Goal: Task Accomplishment & Management: Use online tool/utility

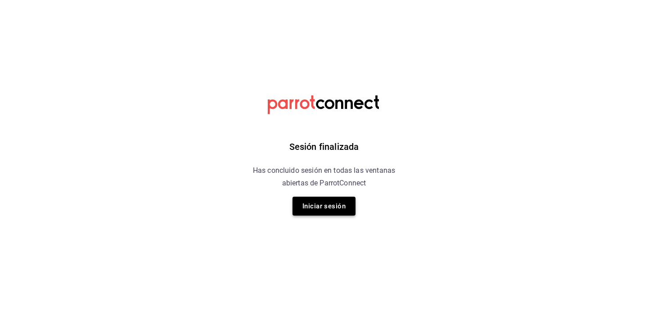
click at [319, 208] on button "Iniciar sesión" at bounding box center [324, 206] width 63 height 19
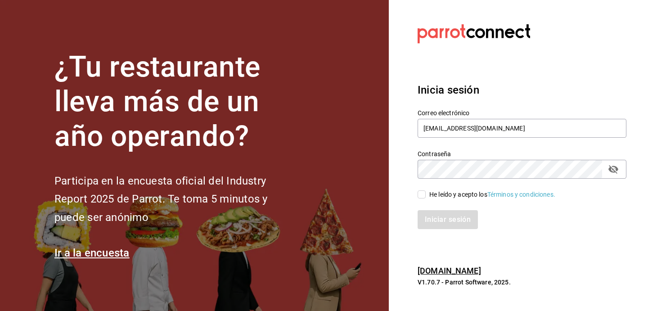
click at [422, 195] on input "He leído y acepto los Términos y condiciones." at bounding box center [422, 194] width 8 height 8
checkbox input "true"
click at [438, 218] on button "Iniciar sesión" at bounding box center [448, 219] width 61 height 19
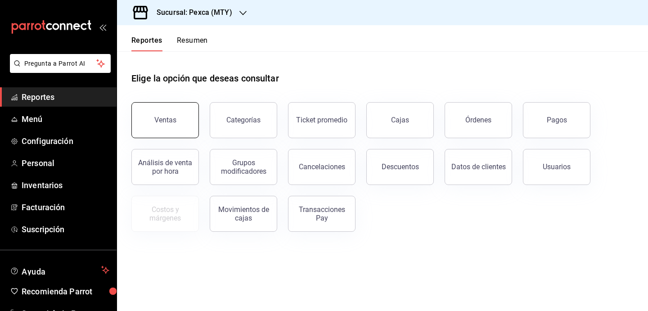
click at [157, 104] on button "Ventas" at bounding box center [165, 120] width 68 height 36
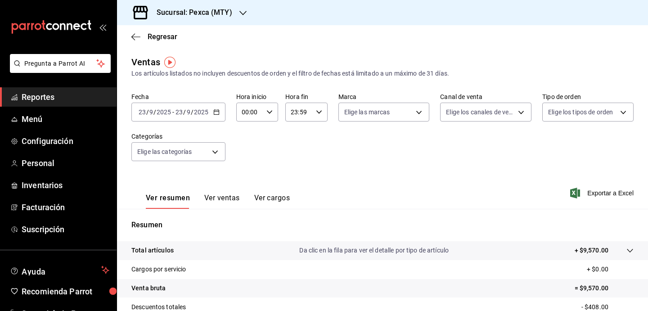
click at [211, 108] on div "[DATE] [DATE] - [DATE] [DATE]" at bounding box center [178, 112] width 94 height 19
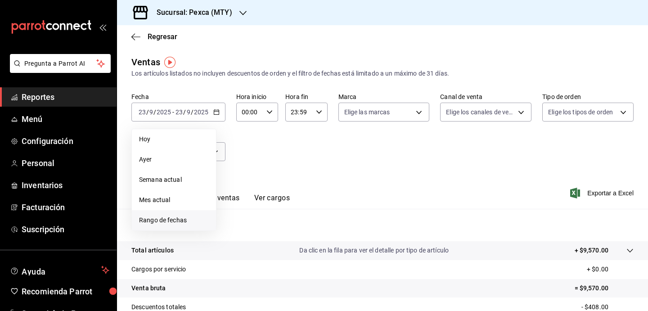
click at [178, 216] on span "Rango de fechas" at bounding box center [174, 220] width 70 height 9
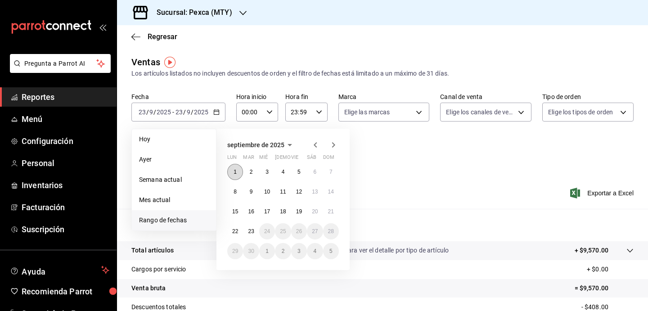
click at [238, 167] on button "1" at bounding box center [235, 172] width 16 height 16
click at [308, 144] on div "septiembre de 2025" at bounding box center [283, 145] width 112 height 11
click at [314, 144] on icon "button" at bounding box center [315, 145] width 11 height 11
click at [320, 176] on button "2" at bounding box center [315, 172] width 16 height 16
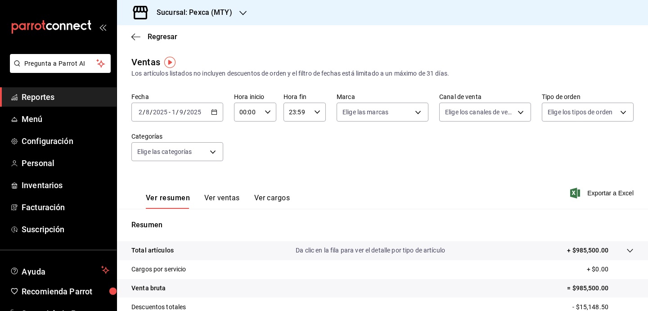
click at [215, 113] on icon "button" at bounding box center [214, 112] width 6 height 6
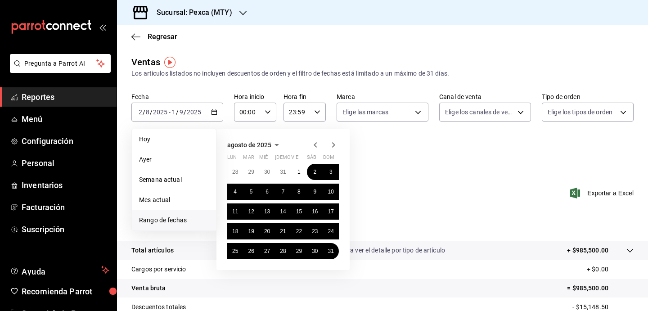
click at [332, 142] on icon "button" at bounding box center [333, 145] width 11 height 11
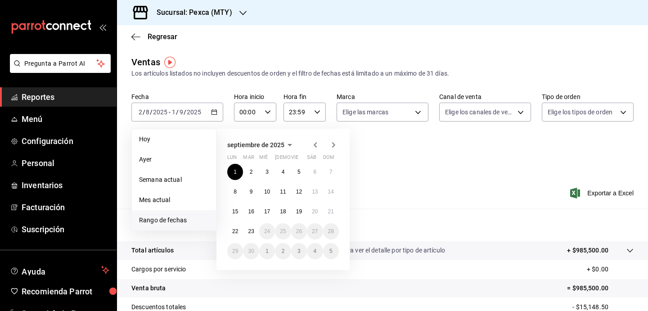
click at [315, 142] on icon "button" at bounding box center [315, 145] width 11 height 11
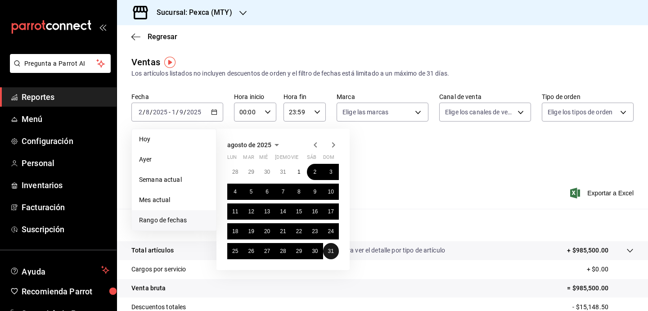
click at [330, 254] on button "31" at bounding box center [331, 251] width 16 height 16
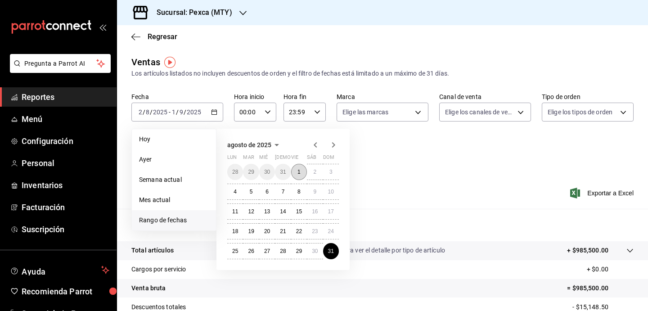
click at [295, 173] on button "1" at bounding box center [299, 172] width 16 height 16
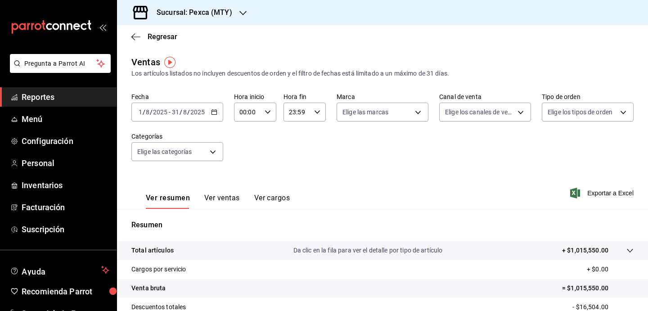
click at [220, 113] on div "[DATE] [DATE] - [DATE] [DATE]" at bounding box center [177, 112] width 92 height 19
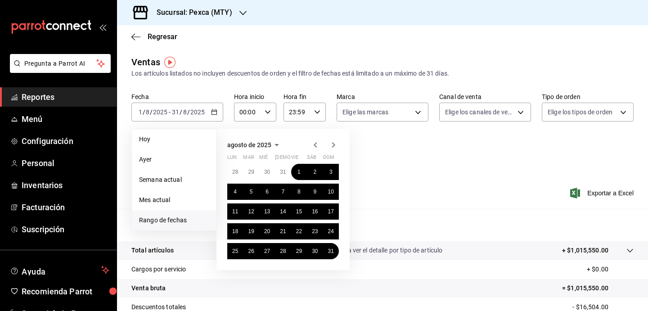
click at [315, 148] on icon "button" at bounding box center [315, 145] width 11 height 11
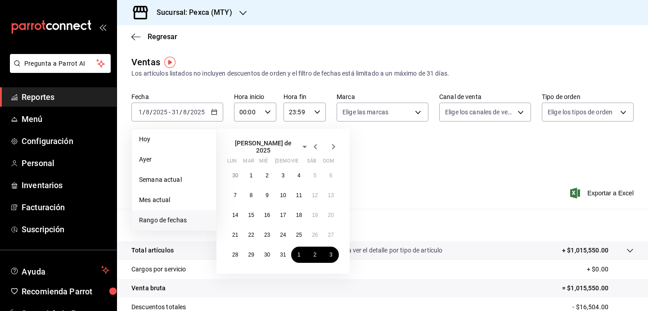
click at [315, 148] on icon "button" at bounding box center [315, 146] width 11 height 11
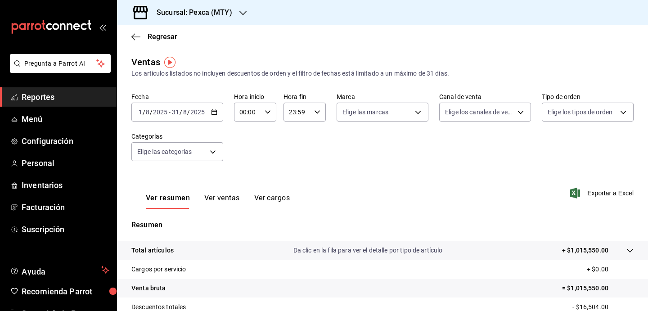
click at [220, 111] on div "[DATE] [DATE] - [DATE] [DATE]" at bounding box center [177, 112] width 92 height 19
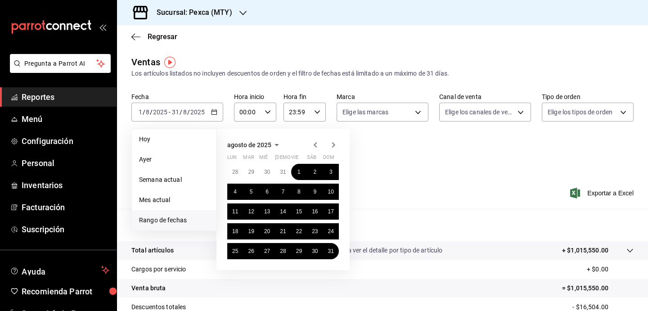
click at [311, 149] on icon "button" at bounding box center [315, 145] width 11 height 11
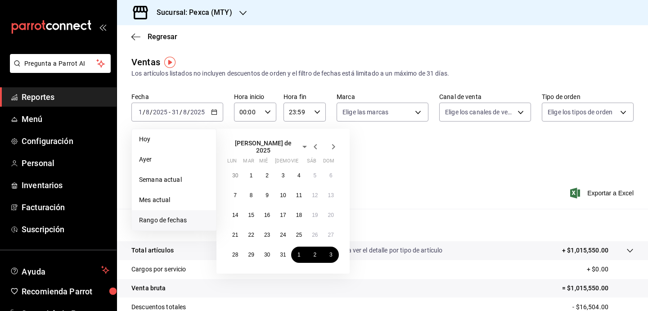
click at [340, 144] on div "[PERSON_NAME] de 2025 lun mar [PERSON_NAME] vie sáb dom 30 1 2 3 4 5 6 7 8 9 10…" at bounding box center [282, 201] width 133 height 145
click at [333, 144] on icon "button" at bounding box center [333, 146] width 11 height 11
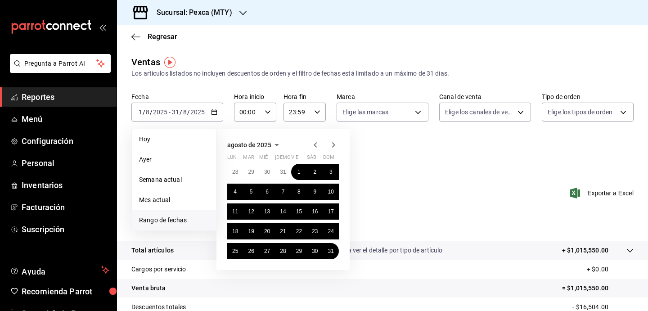
click at [333, 144] on icon "button" at bounding box center [333, 145] width 11 height 11
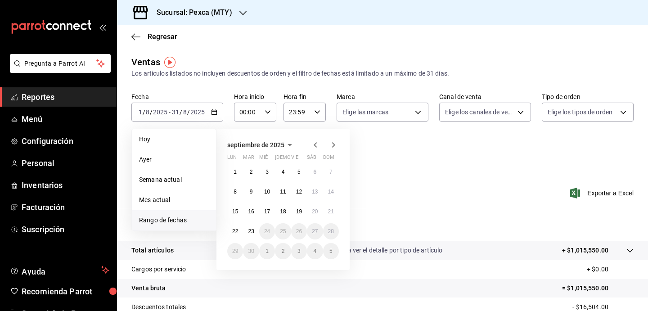
click at [315, 149] on icon "button" at bounding box center [315, 145] width 11 height 11
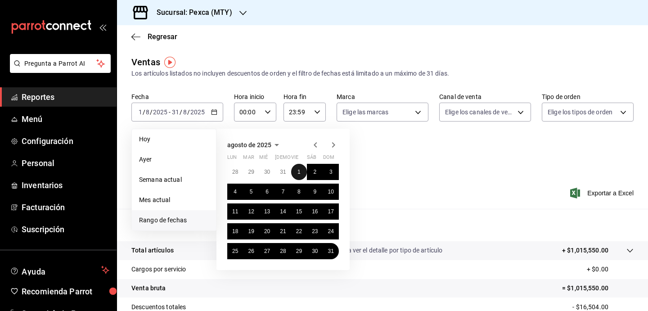
click at [291, 170] on button "1" at bounding box center [299, 172] width 16 height 16
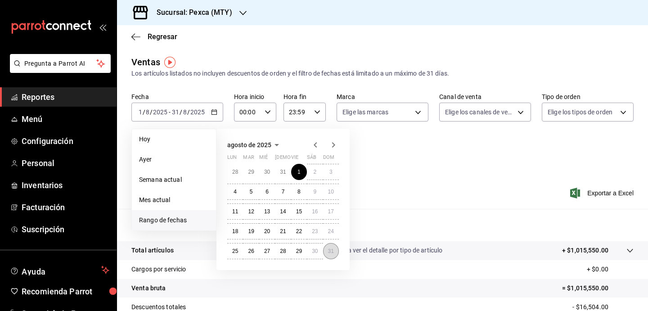
click at [335, 252] on button "31" at bounding box center [331, 251] width 16 height 16
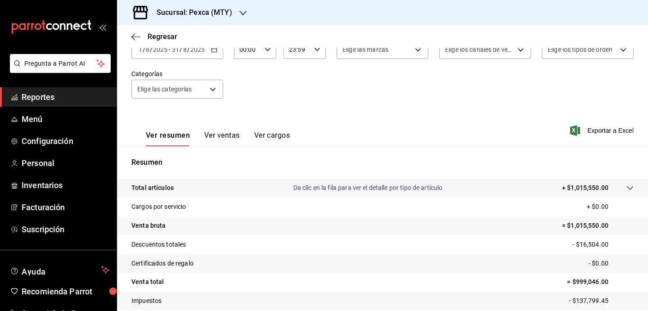
scroll to position [34, 0]
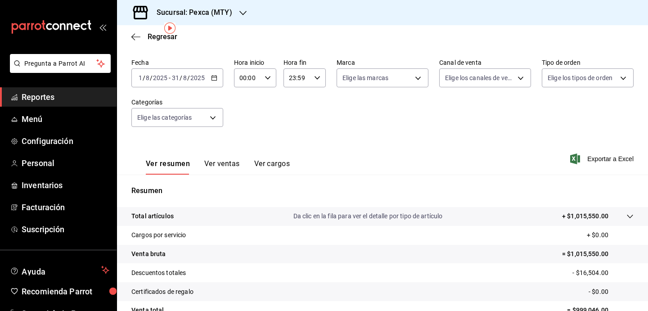
click at [231, 167] on button "Ver ventas" at bounding box center [222, 166] width 36 height 15
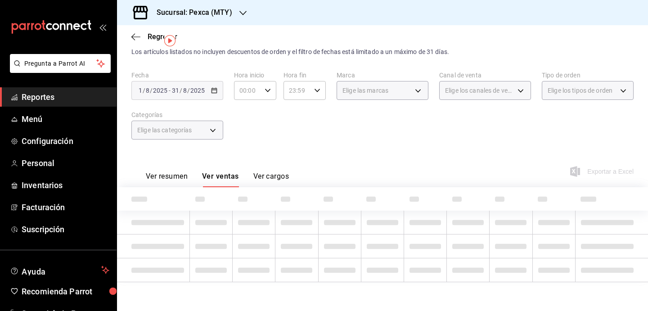
scroll to position [34, 0]
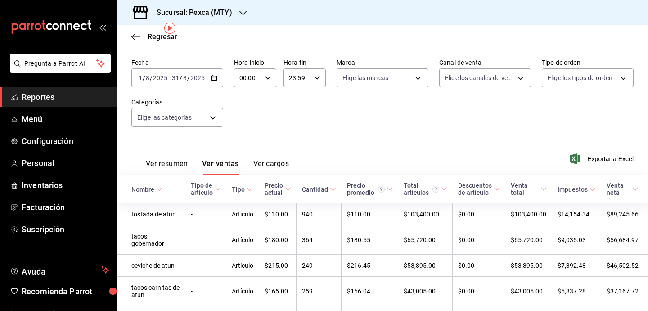
click at [330, 187] on icon at bounding box center [333, 189] width 6 height 6
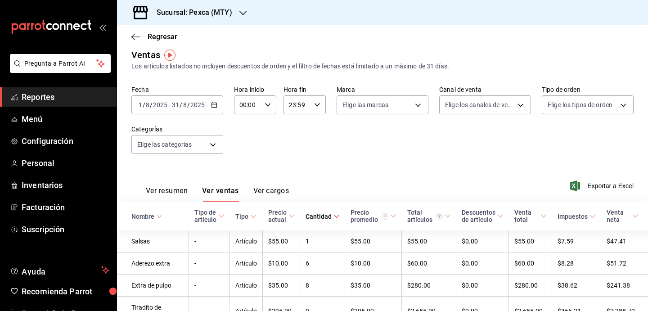
scroll to position [0, 0]
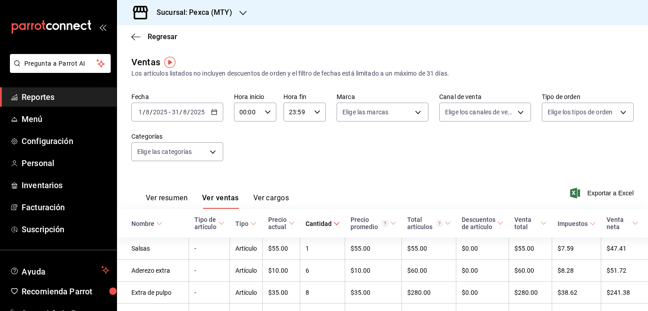
click at [299, 161] on div "Fecha [DATE] [DATE] - [DATE] [DATE] Hora inicio 00:00 Hora inicio Hora fin 23:5…" at bounding box center [382, 132] width 502 height 79
click at [217, 112] on icon "button" at bounding box center [214, 112] width 6 height 6
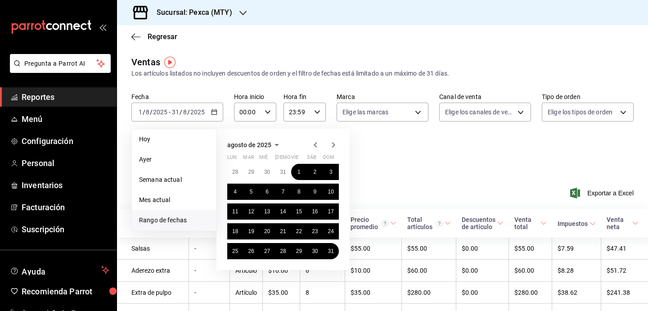
click at [329, 146] on icon "button" at bounding box center [333, 145] width 11 height 11
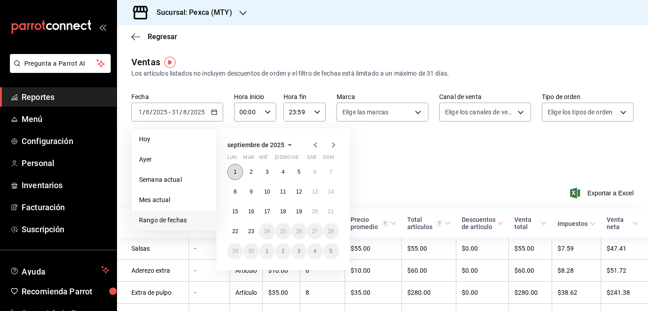
click at [236, 171] on abbr "1" at bounding box center [235, 172] width 3 height 6
click at [254, 234] on button "23" at bounding box center [251, 231] width 16 height 16
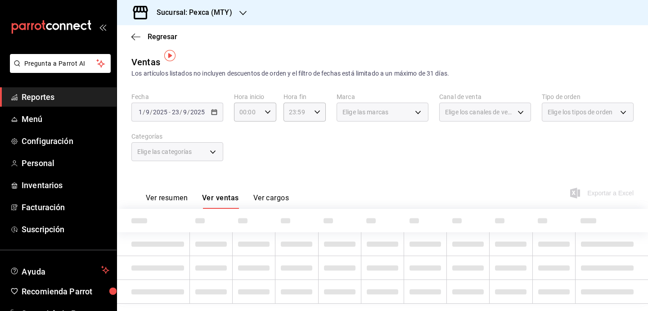
scroll to position [22, 0]
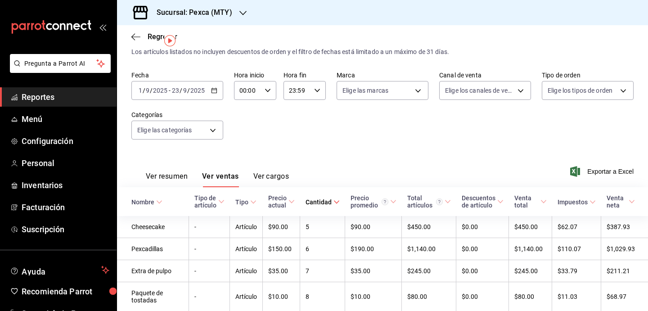
click at [339, 203] on th "Cantidad" at bounding box center [322, 201] width 45 height 29
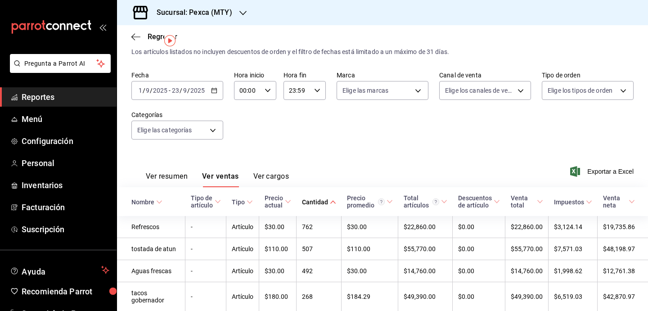
click at [325, 205] on span "Cantidad" at bounding box center [319, 201] width 34 height 7
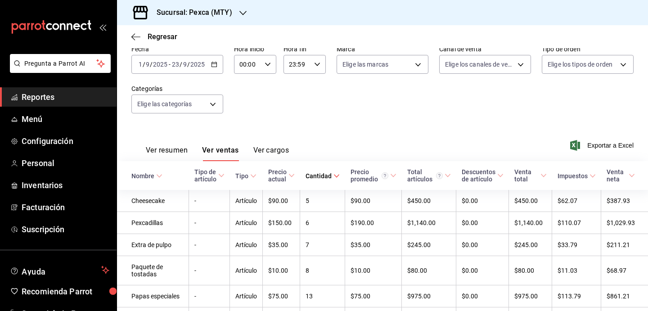
scroll to position [0, 0]
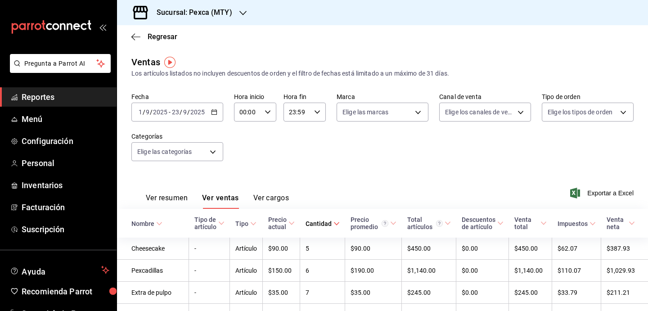
click at [213, 116] on div "[DATE] [DATE] - [DATE] [DATE]" at bounding box center [177, 112] width 92 height 19
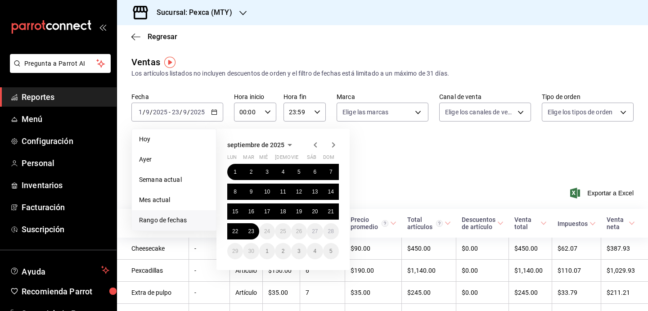
click at [318, 146] on icon "button" at bounding box center [315, 145] width 11 height 11
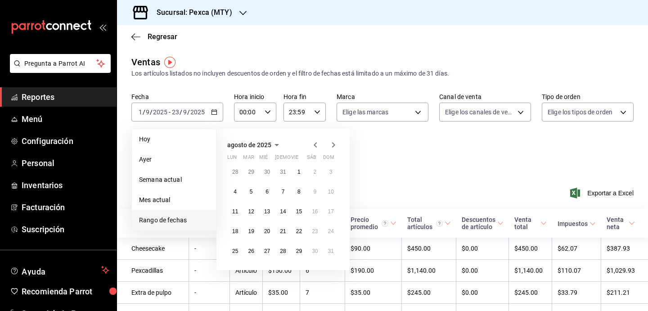
click at [318, 146] on icon "button" at bounding box center [315, 145] width 11 height 11
click at [253, 168] on button "1" at bounding box center [251, 175] width 16 height 16
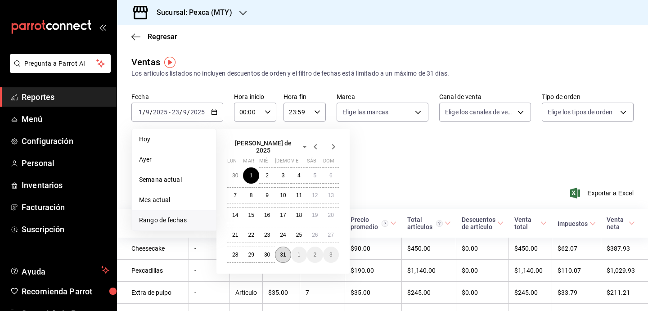
click at [286, 250] on button "31" at bounding box center [283, 255] width 16 height 16
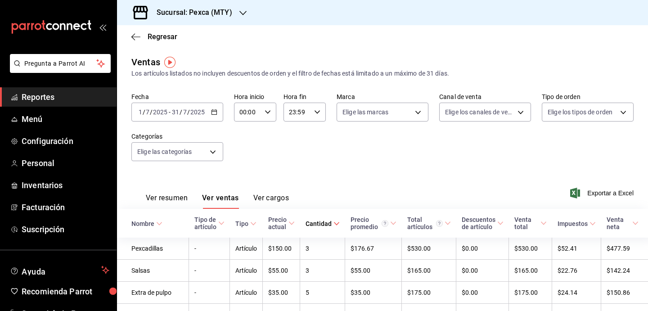
click at [221, 112] on div "[DATE] [DATE] - [DATE] [DATE]" at bounding box center [177, 112] width 92 height 19
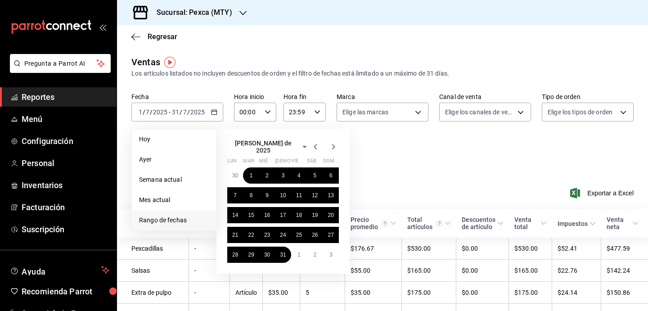
click at [316, 146] on icon "button" at bounding box center [315, 146] width 11 height 11
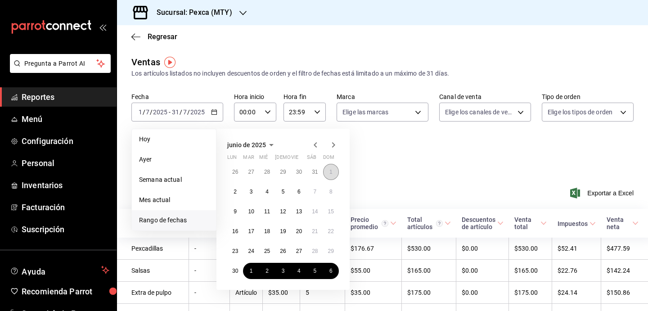
click at [333, 175] on button "1" at bounding box center [331, 172] width 16 height 16
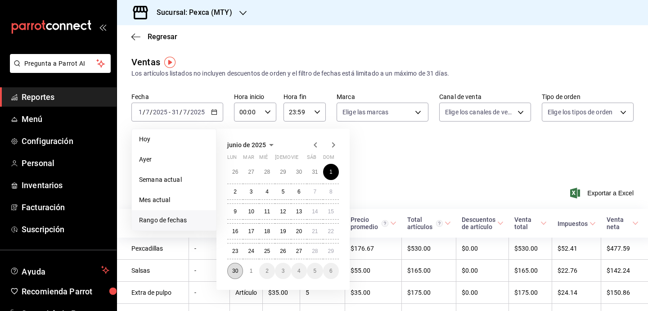
click at [236, 274] on abbr "30" at bounding box center [235, 271] width 6 height 6
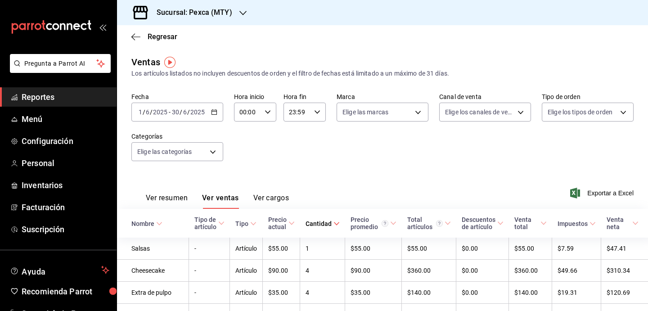
click at [213, 111] on \(Stroke\) "button" at bounding box center [214, 111] width 5 height 0
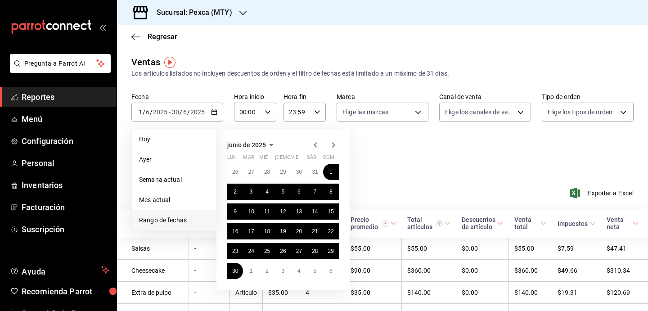
click at [316, 144] on icon "button" at bounding box center [315, 145] width 11 height 11
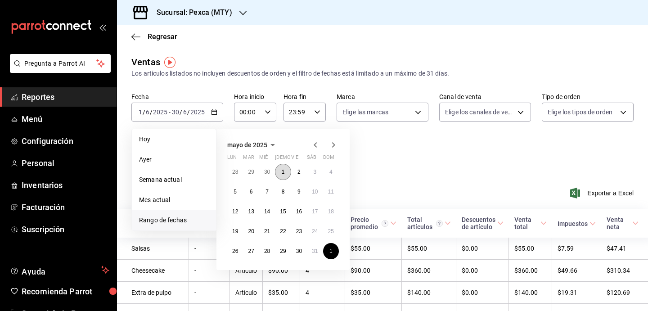
click at [281, 176] on button "1" at bounding box center [283, 172] width 16 height 16
click at [302, 250] on button "30" at bounding box center [299, 251] width 16 height 16
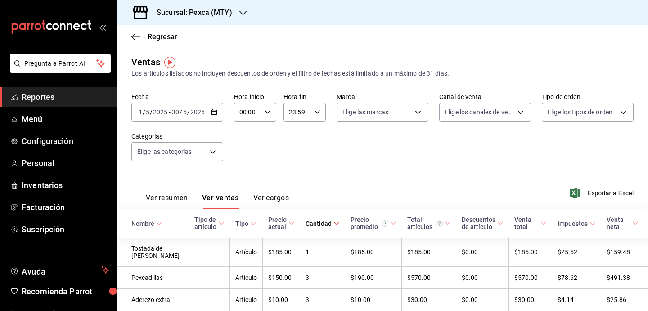
click at [227, 16] on h3 "Sucursal: Pexca (MTY)" at bounding box center [190, 12] width 83 height 11
click at [140, 63] on span "Taqueria Poniente (MTY)" at bounding box center [159, 58] width 70 height 9
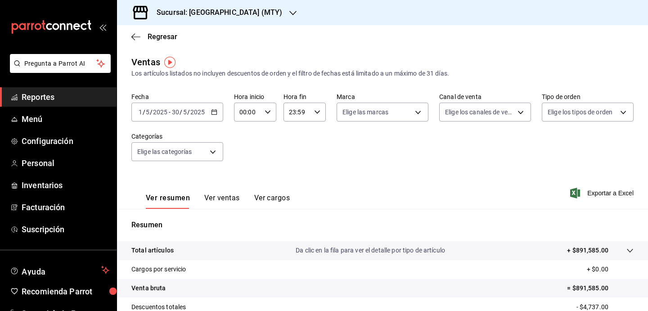
scroll to position [4, 0]
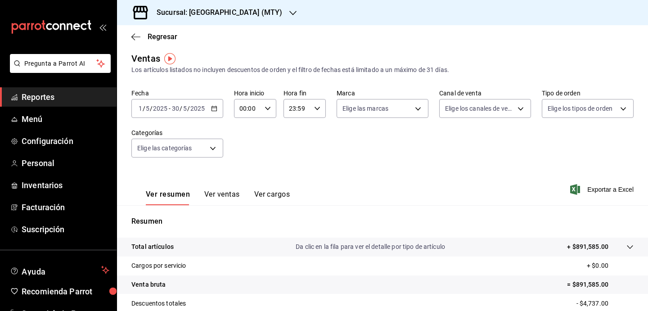
click at [221, 196] on button "Ver ventas" at bounding box center [222, 197] width 36 height 15
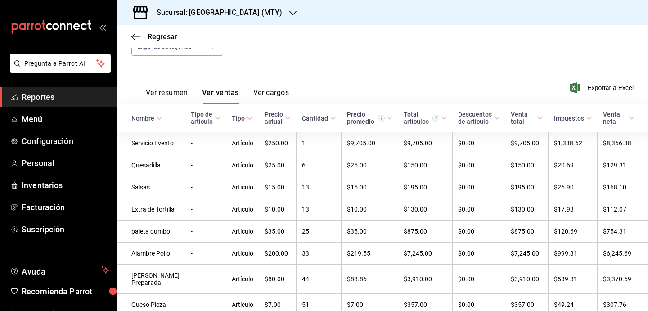
scroll to position [106, 0]
click at [330, 117] on \(Stroke\) at bounding box center [332, 117] width 5 height 3
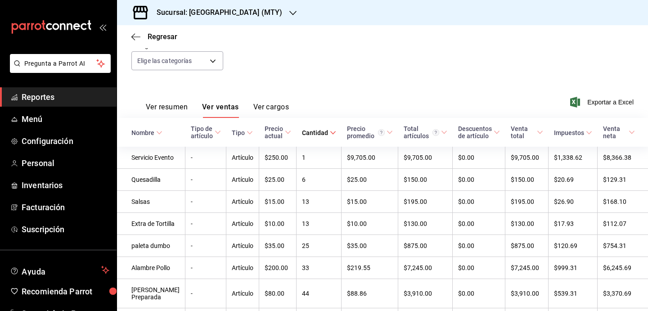
scroll to position [92, 0]
click at [286, 50] on div "Fecha [DATE] [DATE] - [DATE] [DATE] Hora inicio 00:00 Hora inicio Hora fin 23:5…" at bounding box center [382, 40] width 502 height 79
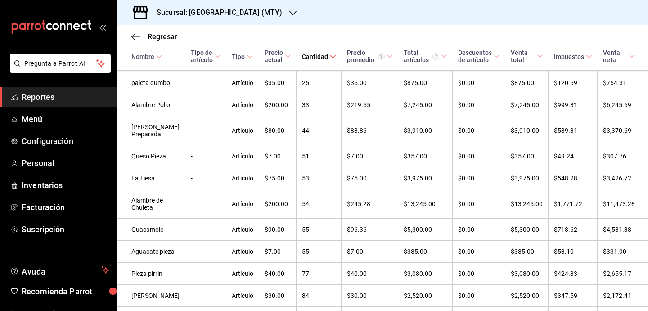
scroll to position [0, 0]
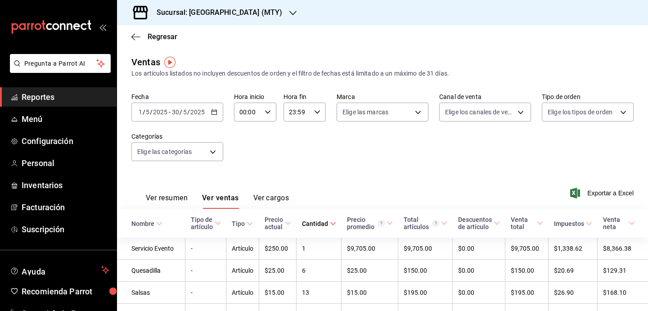
click at [215, 109] on icon "button" at bounding box center [214, 112] width 6 height 6
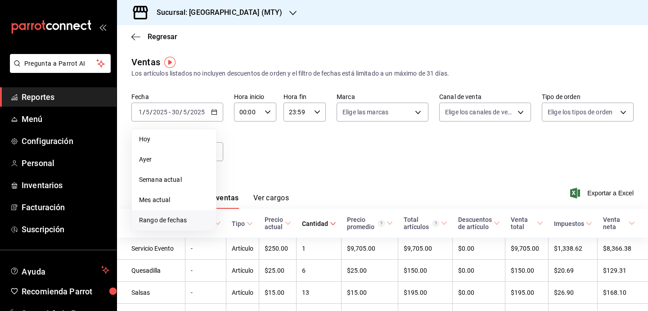
click at [193, 221] on span "Rango de fechas" at bounding box center [174, 220] width 70 height 9
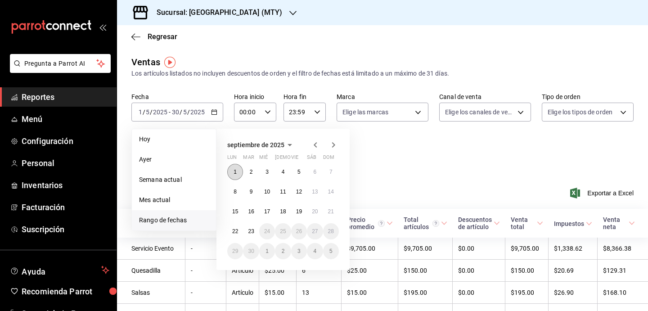
click at [235, 169] on abbr "1" at bounding box center [235, 172] width 3 height 6
click at [254, 229] on abbr "23" at bounding box center [251, 231] width 6 height 6
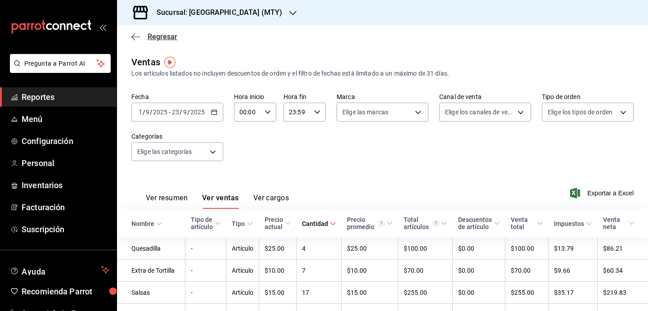
click at [139, 36] on icon "button" at bounding box center [135, 37] width 9 height 8
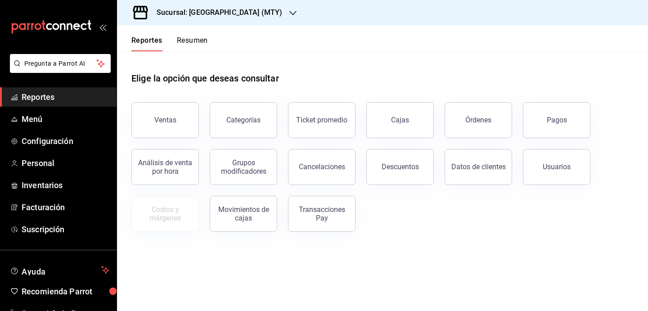
click at [189, 41] on button "Resumen" at bounding box center [192, 43] width 31 height 15
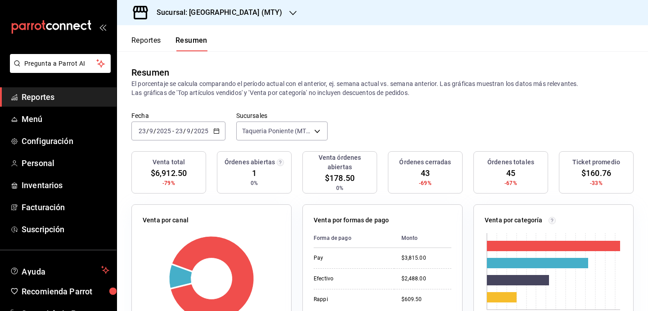
click at [210, 129] on div "[DATE] [DATE] - [DATE] [DATE]" at bounding box center [178, 131] width 94 height 19
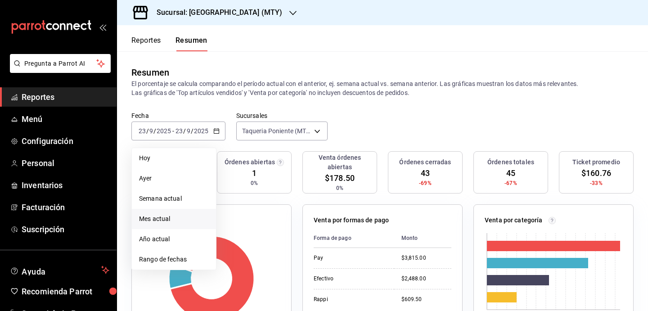
click at [162, 212] on li "Mes actual" at bounding box center [174, 219] width 84 height 20
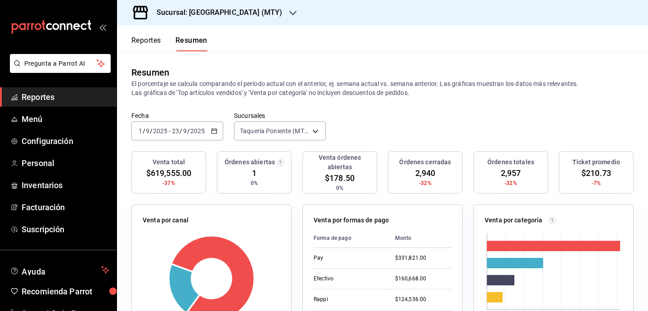
click at [212, 130] on \(Stroke\) "button" at bounding box center [214, 130] width 5 height 0
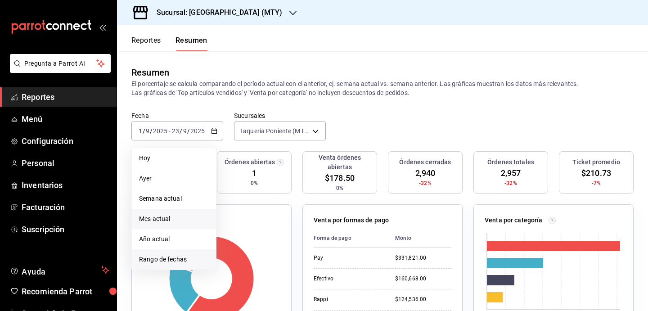
click at [174, 257] on span "Rango de fechas" at bounding box center [174, 259] width 70 height 9
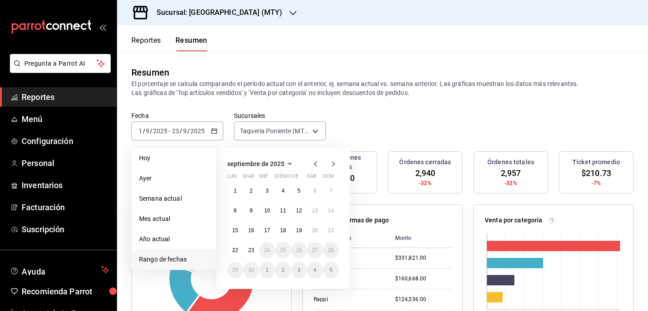
click at [315, 163] on icon "button" at bounding box center [315, 163] width 11 height 11
click at [301, 189] on button "1" at bounding box center [299, 191] width 16 height 16
click at [332, 275] on button "31" at bounding box center [331, 270] width 16 height 16
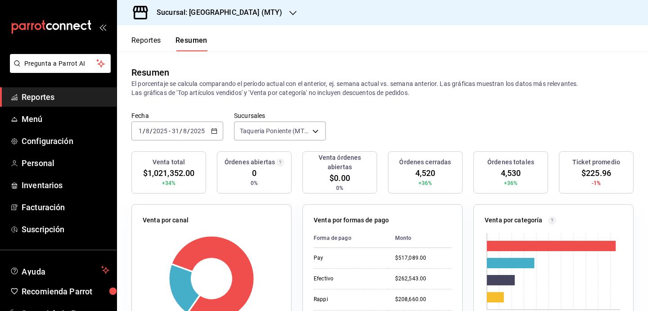
click at [214, 129] on \(Stroke\) "button" at bounding box center [214, 131] width 5 height 5
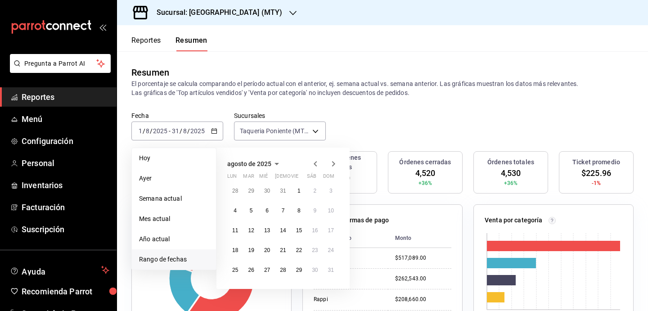
click at [317, 165] on icon "button" at bounding box center [315, 163] width 11 height 11
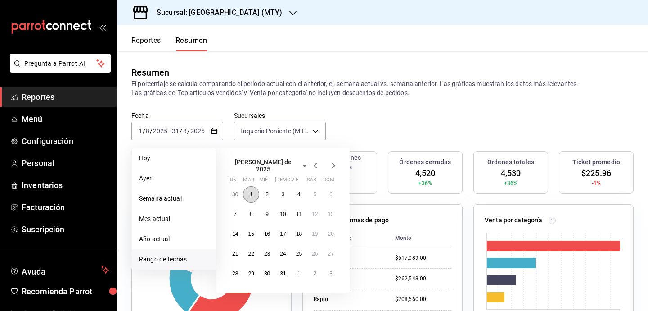
click at [257, 190] on button "1" at bounding box center [251, 194] width 16 height 16
click at [283, 270] on abbr "31" at bounding box center [283, 273] width 6 height 6
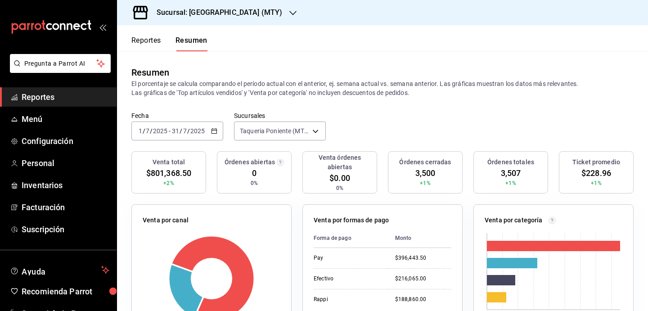
click at [215, 126] on div "[DATE] [DATE] - [DATE] [DATE]" at bounding box center [177, 131] width 92 height 19
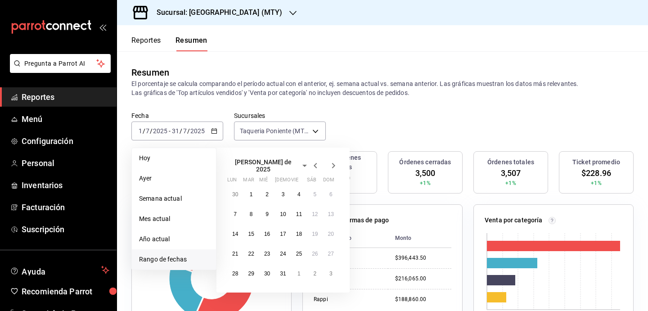
click at [313, 162] on icon "button" at bounding box center [315, 165] width 11 height 11
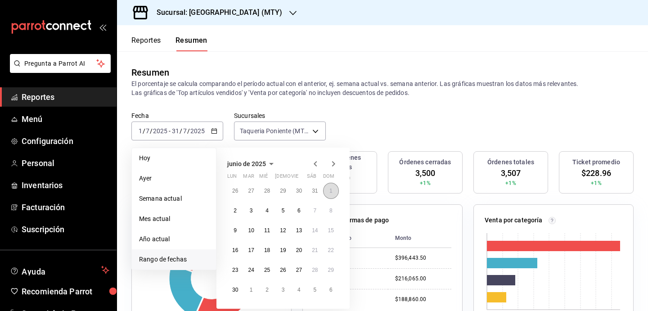
click at [333, 192] on button "1" at bounding box center [331, 191] width 16 height 16
click at [232, 294] on button "30" at bounding box center [235, 290] width 16 height 16
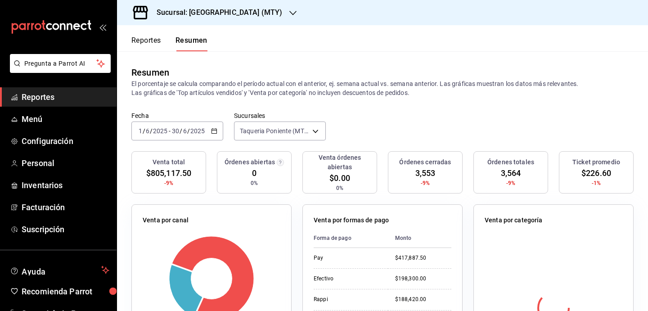
click at [217, 133] on icon "button" at bounding box center [214, 131] width 6 height 6
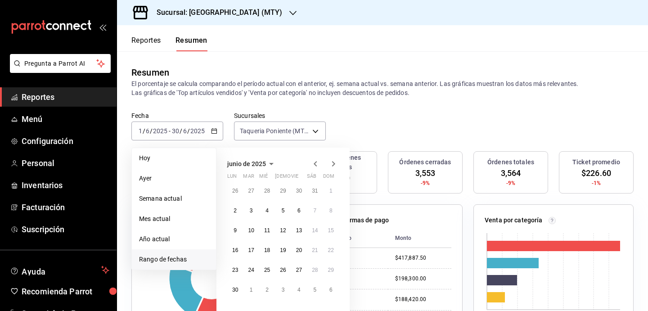
click at [316, 166] on icon "button" at bounding box center [315, 163] width 3 height 5
click at [285, 189] on button "1" at bounding box center [283, 191] width 16 height 16
click at [297, 268] on abbr "30" at bounding box center [299, 270] width 6 height 6
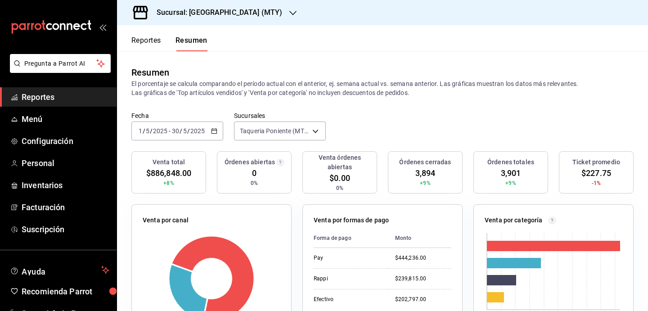
click at [216, 132] on \(Stroke\) "button" at bounding box center [214, 131] width 5 height 5
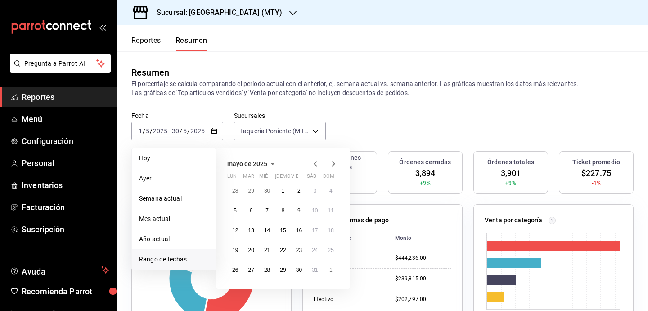
click at [314, 167] on icon "button" at bounding box center [315, 163] width 11 height 11
click at [248, 189] on button "1" at bounding box center [251, 191] width 16 height 16
click at [273, 268] on button "30" at bounding box center [267, 270] width 16 height 16
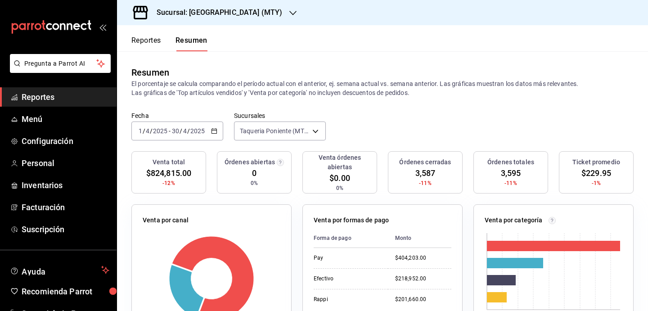
click at [213, 136] on div "[DATE] [DATE] - [DATE] [DATE]" at bounding box center [177, 131] width 92 height 19
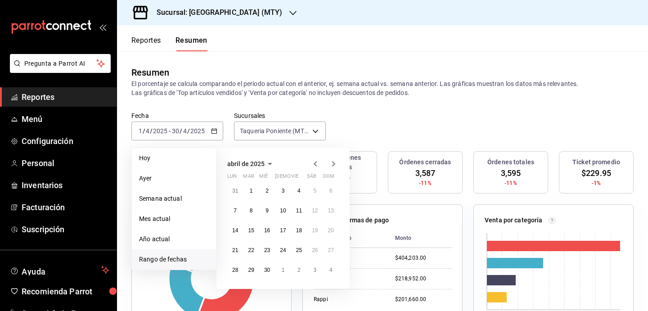
click at [338, 166] on icon "button" at bounding box center [333, 163] width 11 height 11
click at [338, 166] on icon "button" at bounding box center [333, 165] width 11 height 11
click at [303, 189] on button "1" at bounding box center [299, 191] width 16 height 16
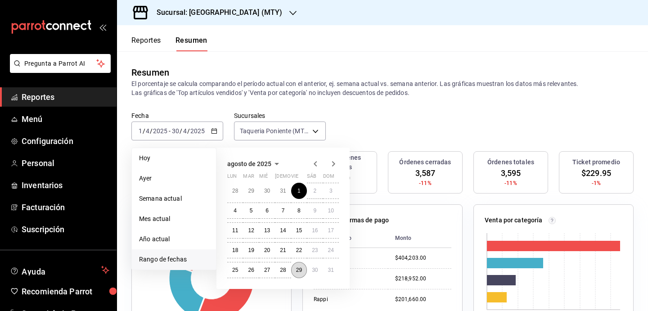
click at [299, 268] on abbr "29" at bounding box center [299, 270] width 6 height 6
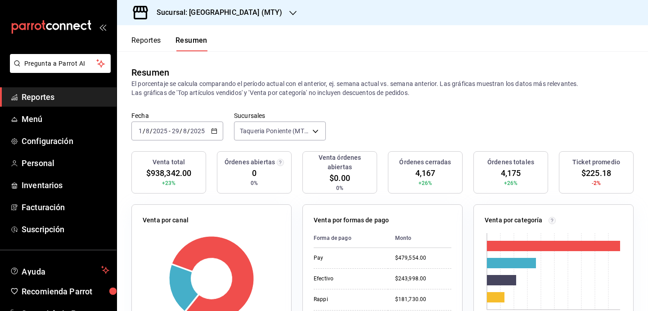
scroll to position [1, 0]
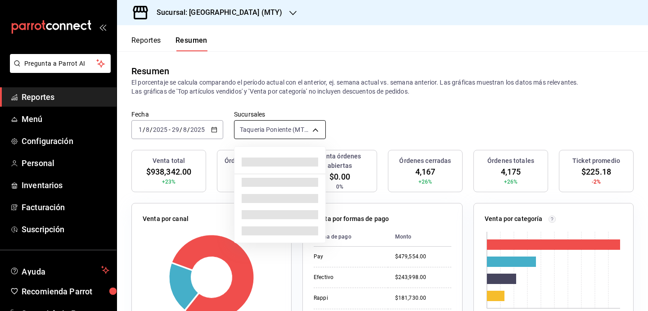
click at [314, 130] on body "Pregunta a Parrot AI Reportes Menú Configuración Personal Inventarios Facturaci…" at bounding box center [324, 155] width 648 height 311
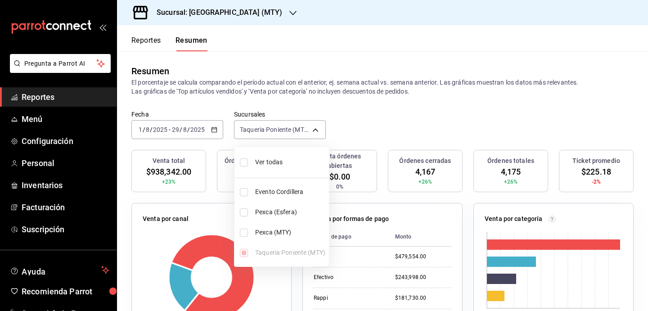
click at [217, 130] on div at bounding box center [324, 155] width 648 height 311
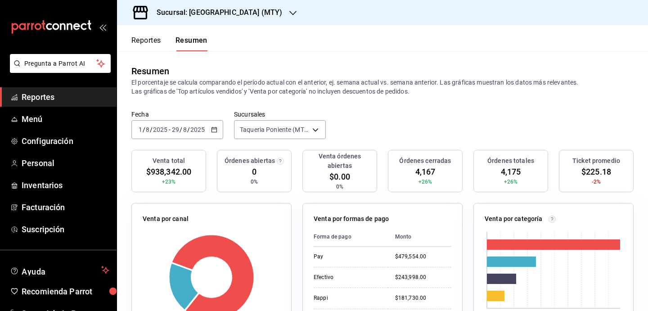
click at [217, 130] on icon "button" at bounding box center [214, 129] width 6 height 6
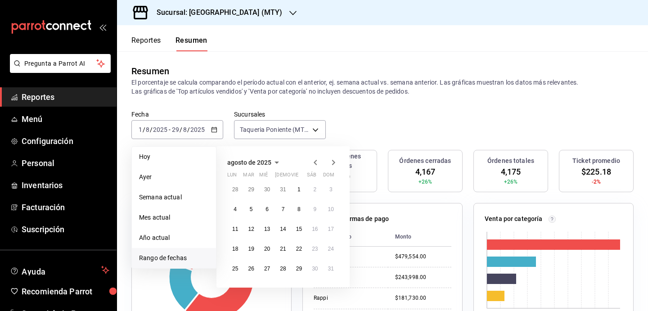
click at [336, 165] on icon "button" at bounding box center [333, 162] width 11 height 11
click at [232, 190] on button "1" at bounding box center [235, 189] width 16 height 16
click at [253, 249] on abbr "23" at bounding box center [251, 249] width 6 height 6
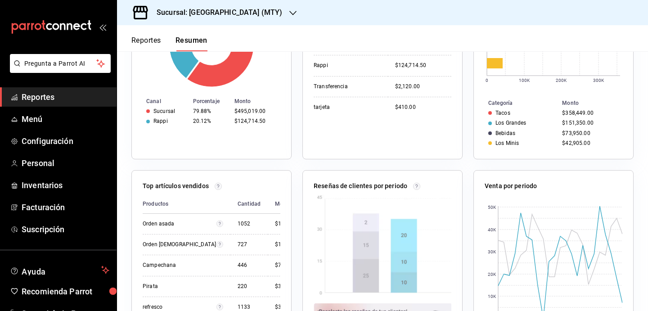
scroll to position [0, 0]
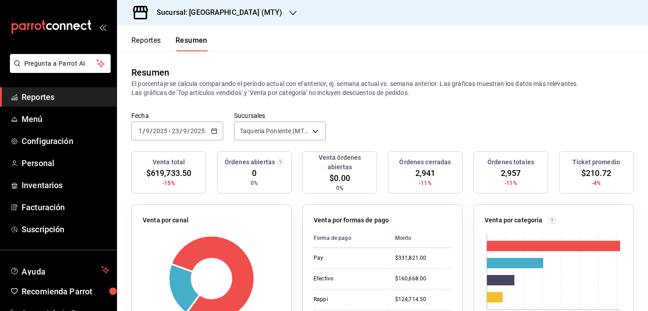
click at [150, 40] on button "Reportes" at bounding box center [146, 43] width 30 height 15
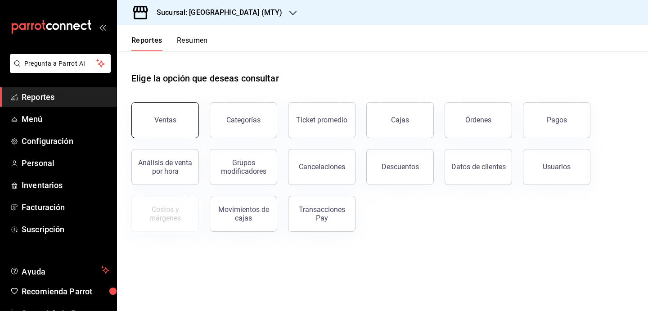
click at [153, 126] on button "Ventas" at bounding box center [165, 120] width 68 height 36
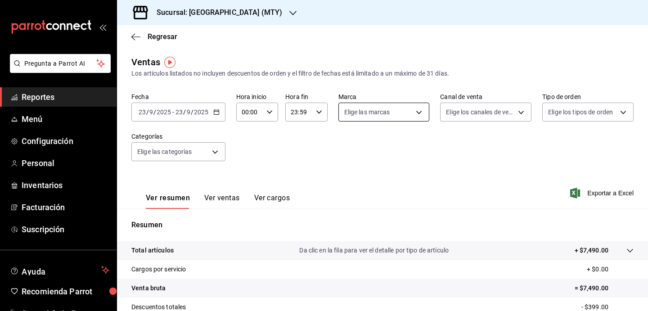
click at [419, 108] on body "Pregunta a Parrot AI Reportes Menú Configuración Personal Inventarios Facturaci…" at bounding box center [324, 155] width 648 height 311
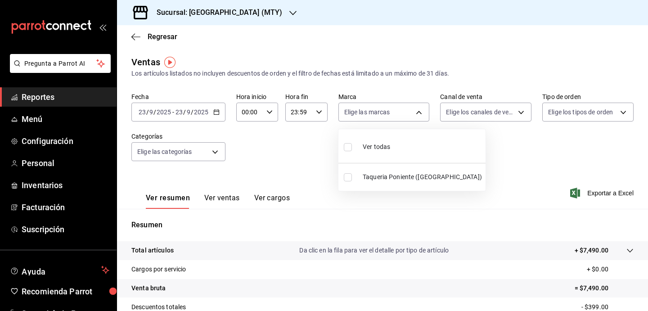
click at [421, 81] on div at bounding box center [324, 155] width 648 height 311
click at [489, 109] on body "Pregunta a Parrot AI Reportes Menú Configuración Personal Inventarios Facturaci…" at bounding box center [324, 155] width 648 height 311
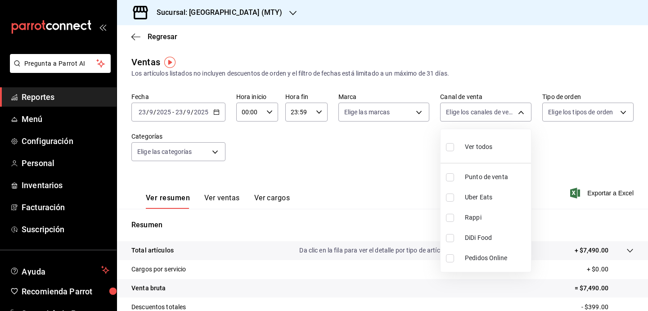
click at [491, 48] on div at bounding box center [324, 155] width 648 height 311
click at [457, 120] on body "Pregunta a Parrot AI Reportes Menú Configuración Personal Inventarios Facturaci…" at bounding box center [324, 155] width 648 height 311
click at [382, 185] on div at bounding box center [324, 155] width 648 height 311
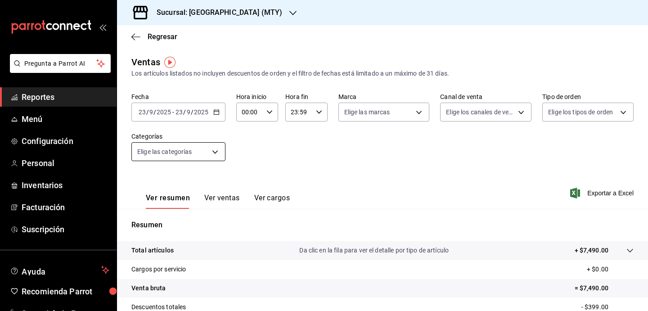
click at [212, 149] on body "Pregunta a Parrot AI Reportes Menú Configuración Personal Inventarios Facturaci…" at bounding box center [324, 155] width 648 height 311
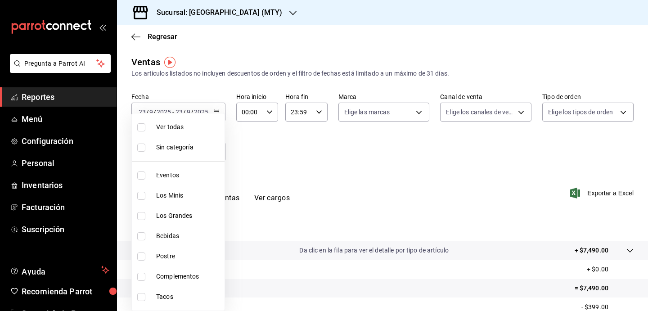
click at [318, 167] on div at bounding box center [324, 155] width 648 height 311
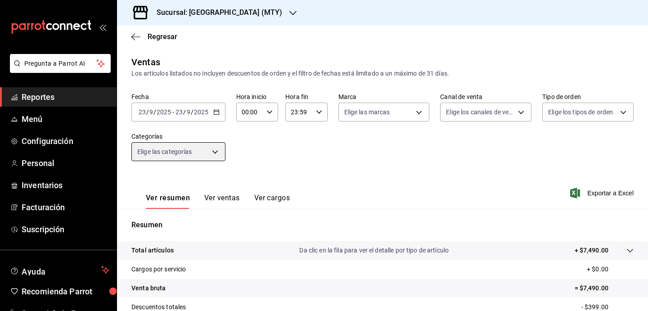
scroll to position [92, 0]
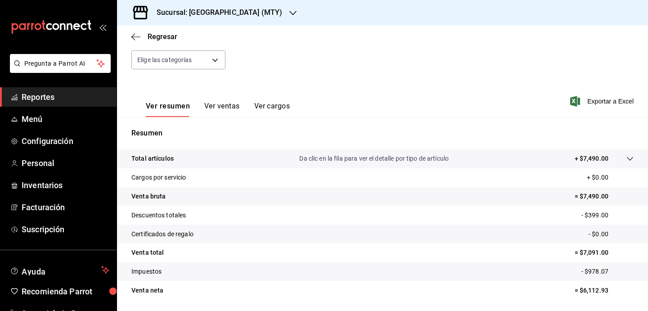
click at [214, 112] on button "Ver ventas" at bounding box center [222, 109] width 36 height 15
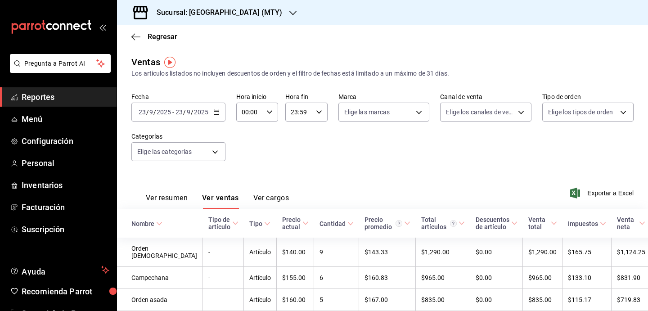
click at [217, 113] on icon "button" at bounding box center [216, 112] width 6 height 6
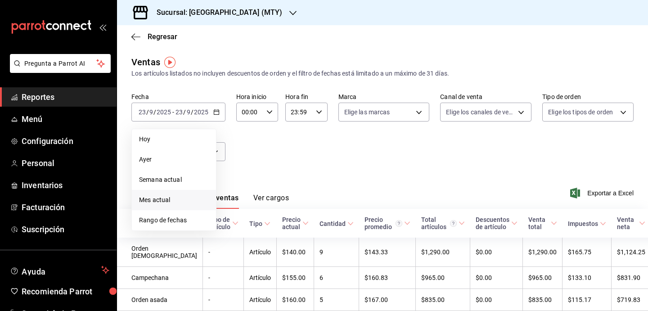
click at [166, 203] on span "Mes actual" at bounding box center [174, 199] width 70 height 9
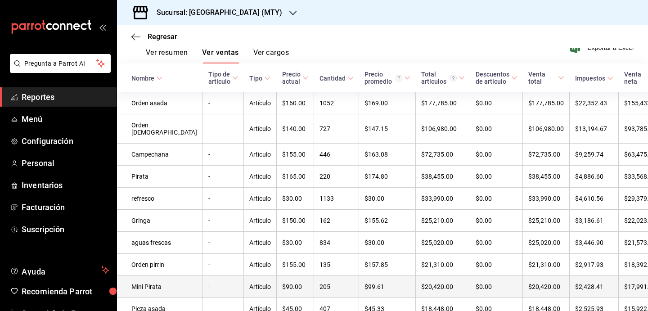
scroll to position [144, 0]
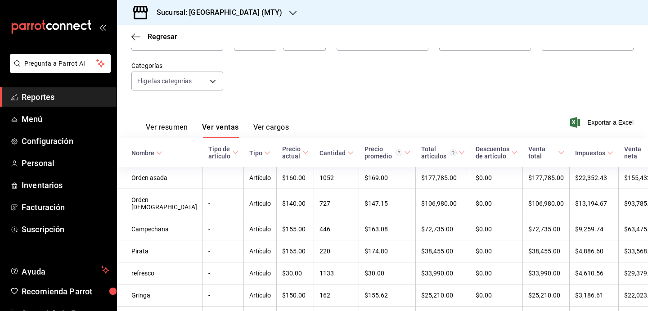
click at [320, 149] on span "Cantidad" at bounding box center [337, 152] width 34 height 7
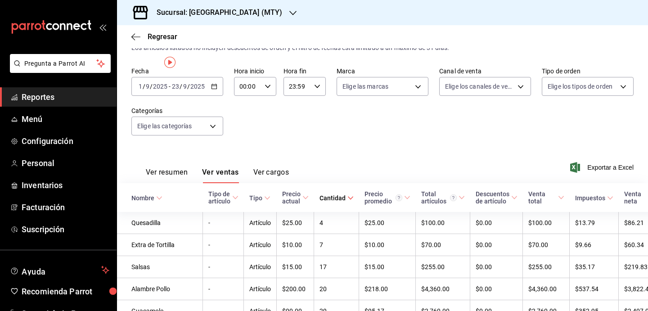
scroll to position [0, 0]
